Goal: Information Seeking & Learning: Learn about a topic

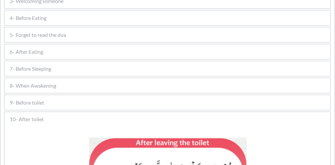
scroll to position [204, 0]
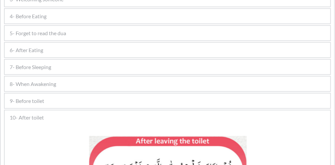
click at [40, 97] on span "9- Before toilet" at bounding box center [27, 101] width 35 height 8
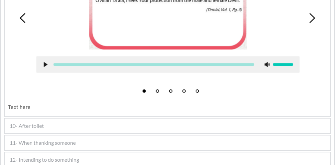
scroll to position [419, 0]
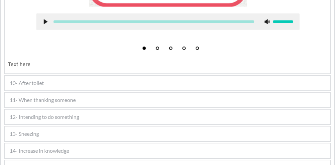
click at [40, 81] on span "10- After toilet" at bounding box center [27, 83] width 34 height 8
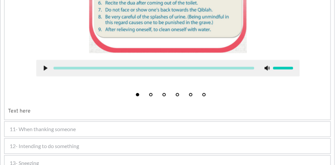
scroll to position [496, 0]
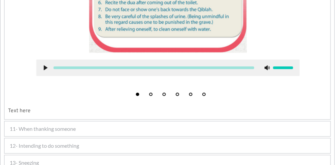
click at [38, 125] on span "11- When thanking someone" at bounding box center [43, 129] width 66 height 8
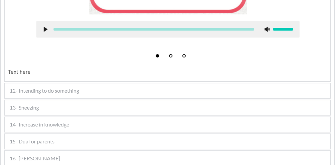
scroll to position [446, 0]
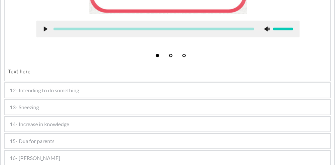
click at [60, 88] on span "12- Intending to do something" at bounding box center [44, 90] width 69 height 8
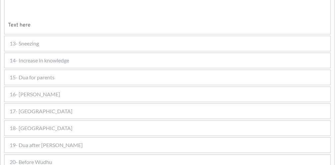
scroll to position [504, 0]
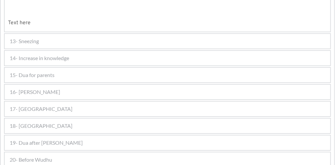
click at [60, 36] on div "13- Sneezing" at bounding box center [168, 41] width 326 height 15
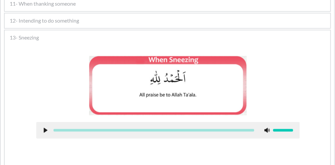
scroll to position [306, 0]
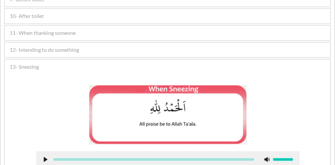
click at [63, 32] on span "11- When thanking someone" at bounding box center [43, 33] width 66 height 8
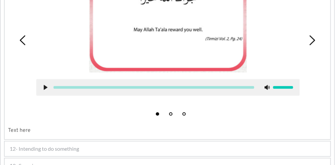
scroll to position [395, 0]
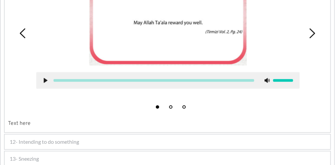
click at [46, 140] on span "12- Intending to do something" at bounding box center [44, 142] width 69 height 8
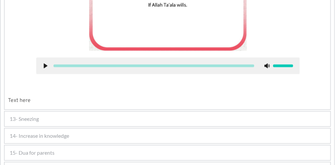
scroll to position [426, 0]
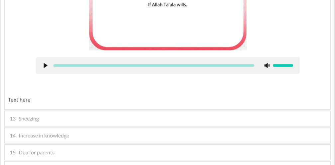
click at [53, 118] on div "13- Sneezing" at bounding box center [168, 118] width 326 height 15
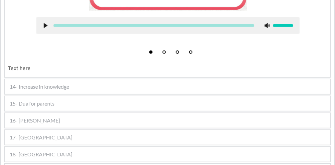
scroll to position [742, 0]
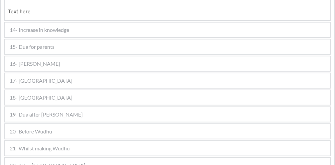
click at [53, 26] on span "14- Increase in knowledge" at bounding box center [40, 30] width 60 height 8
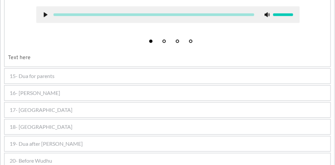
scroll to position [489, 0]
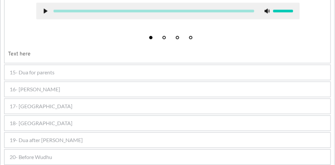
click at [45, 70] on span "15- Dua for parents" at bounding box center [32, 72] width 45 height 8
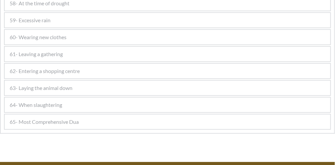
scroll to position [1332, 0]
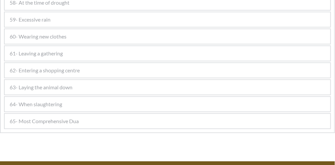
click at [32, 117] on span "65- Most Comprehensive Dua" at bounding box center [44, 121] width 69 height 8
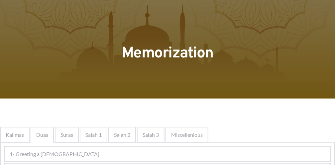
scroll to position [15, 0]
